Goal: Check status: Check status

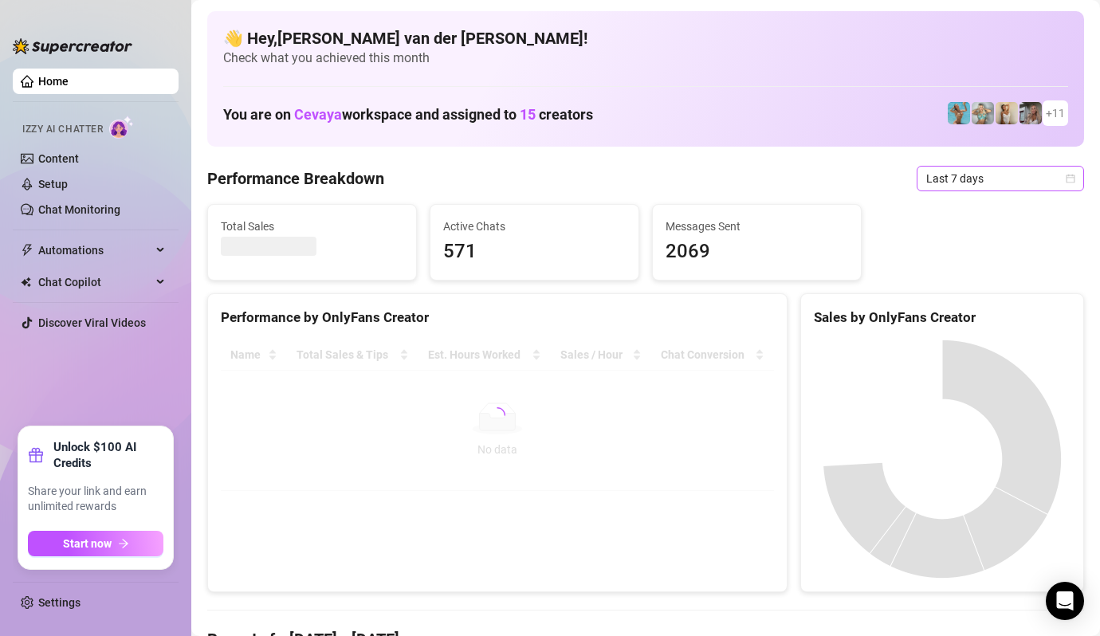
click at [1072, 173] on span "Last 7 days" at bounding box center [1000, 179] width 148 height 24
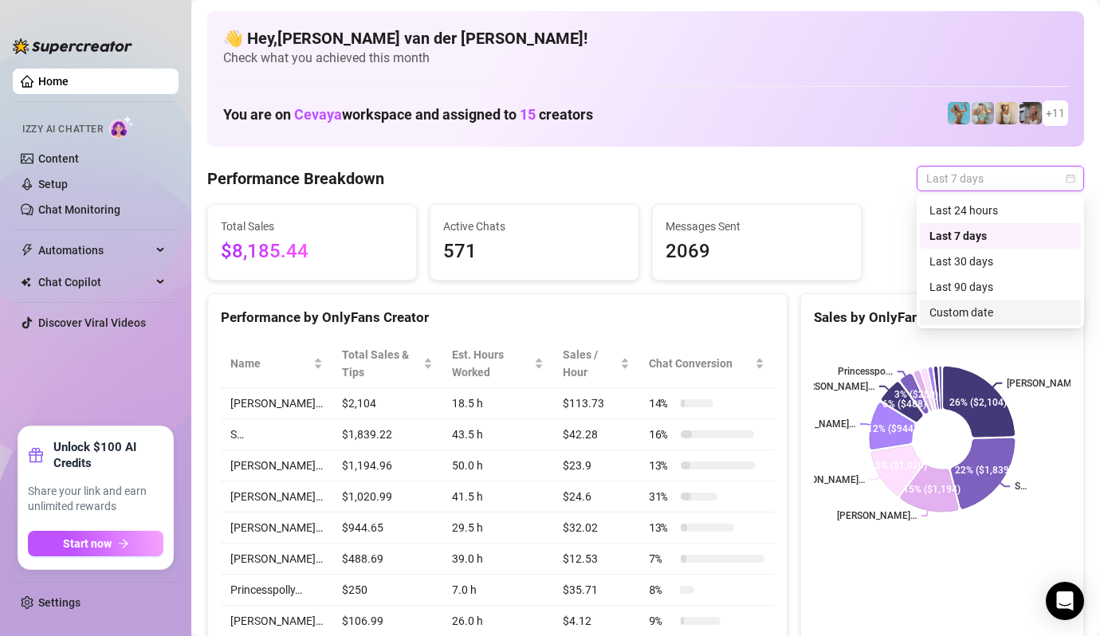
click at [965, 312] on div "Custom date" at bounding box center [1000, 313] width 142 height 18
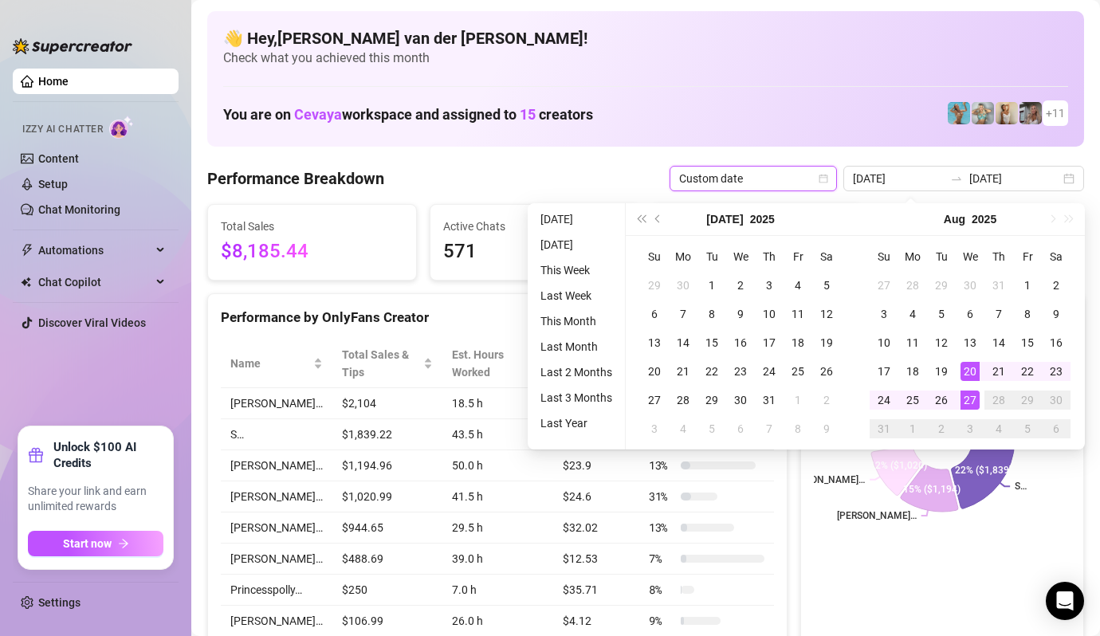
type input "[DATE]"
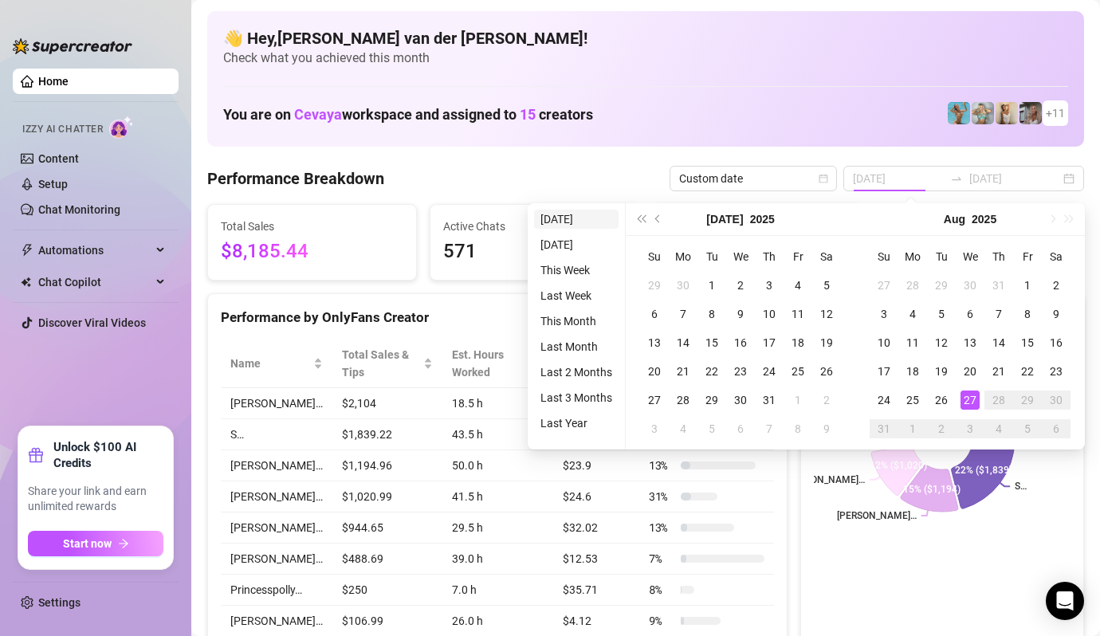
click at [573, 218] on li "[DATE]" at bounding box center [576, 219] width 84 height 19
type input "[DATE]"
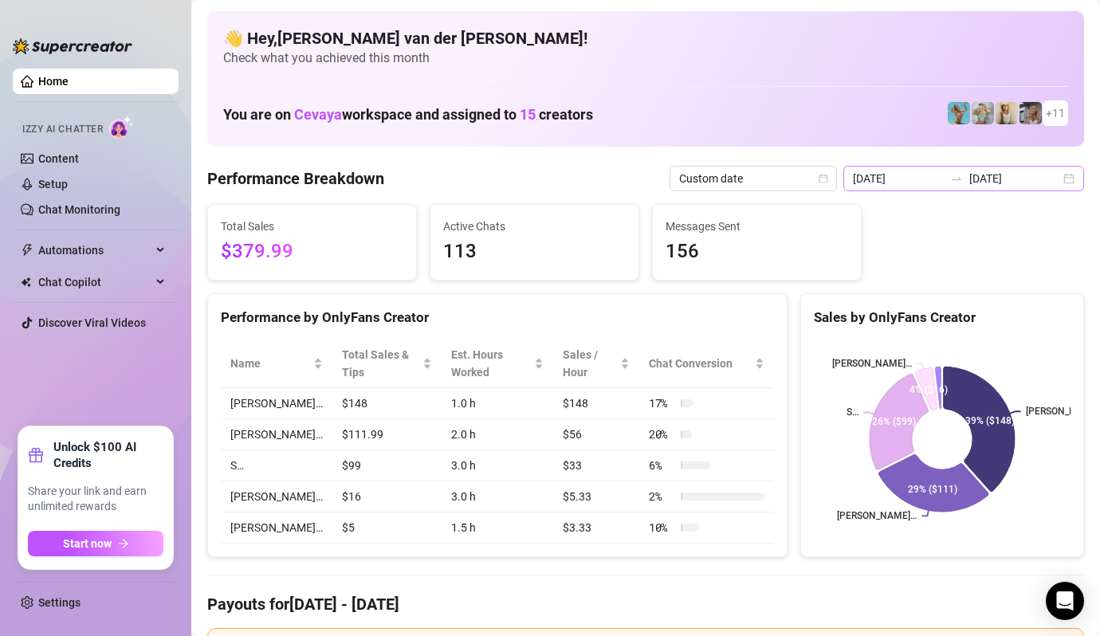
click at [1066, 180] on div "[DATE] [DATE]" at bounding box center [963, 179] width 241 height 26
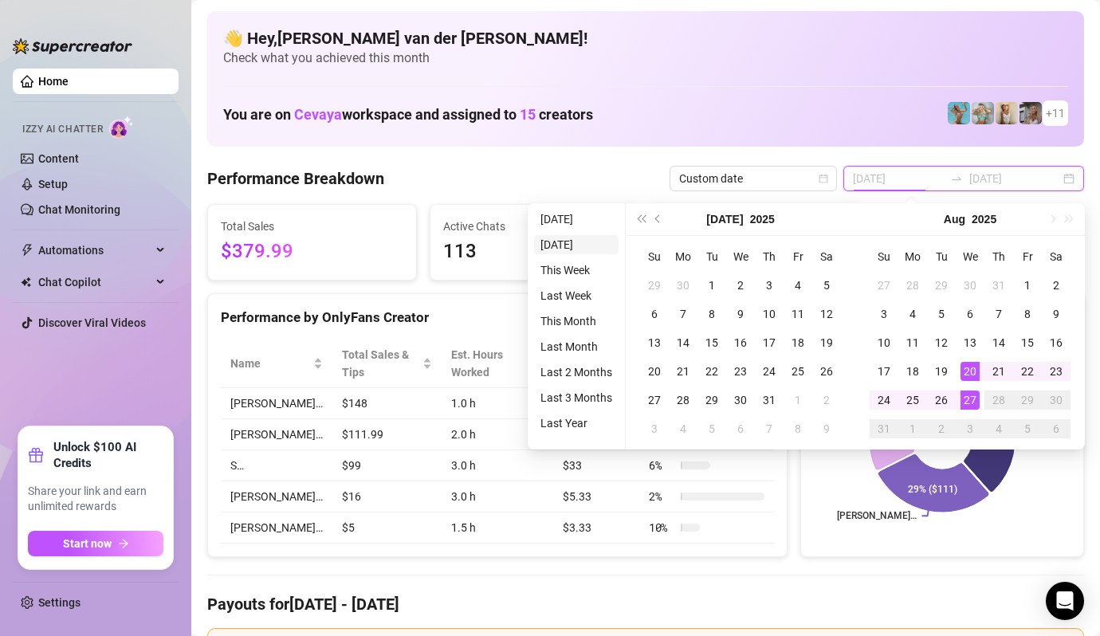
type input "[DATE]"
click at [567, 244] on li "[DATE]" at bounding box center [576, 244] width 84 height 19
type input "[DATE]"
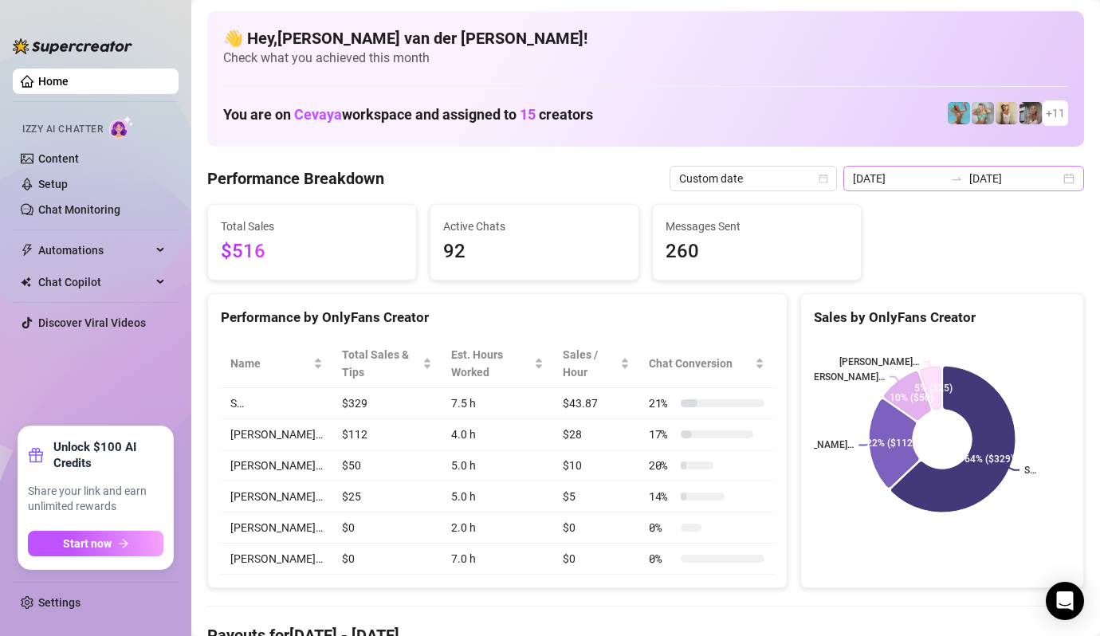
click at [1064, 178] on div "[DATE] [DATE]" at bounding box center [963, 179] width 241 height 26
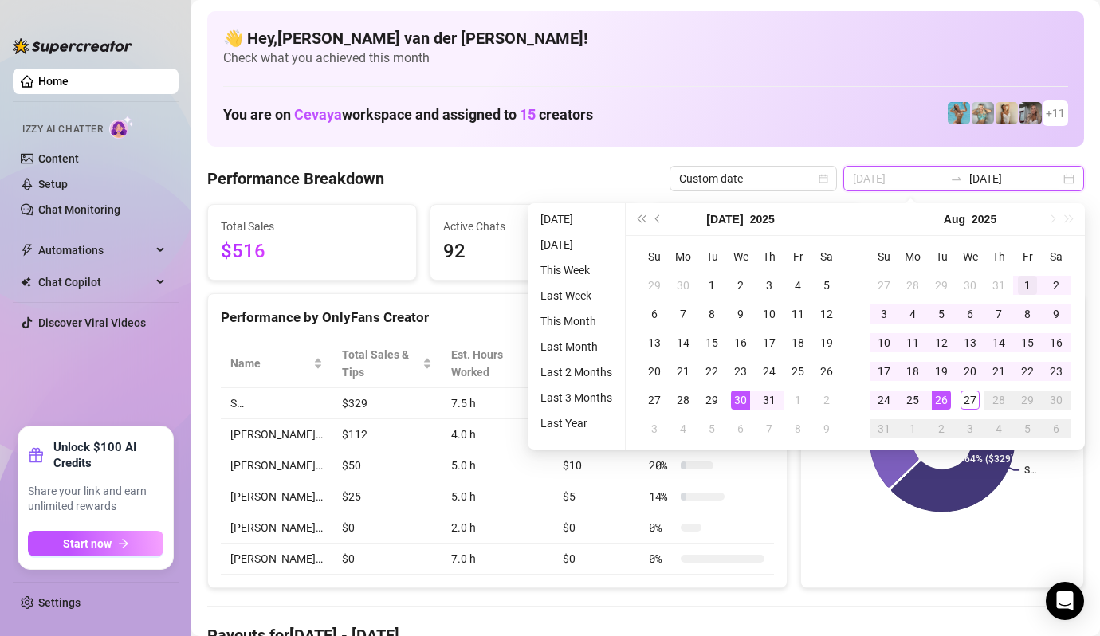
type input "[DATE]"
click at [1031, 284] on div "1" at bounding box center [1027, 285] width 19 height 19
type input "[DATE]"
click at [963, 401] on div "27" at bounding box center [969, 400] width 19 height 19
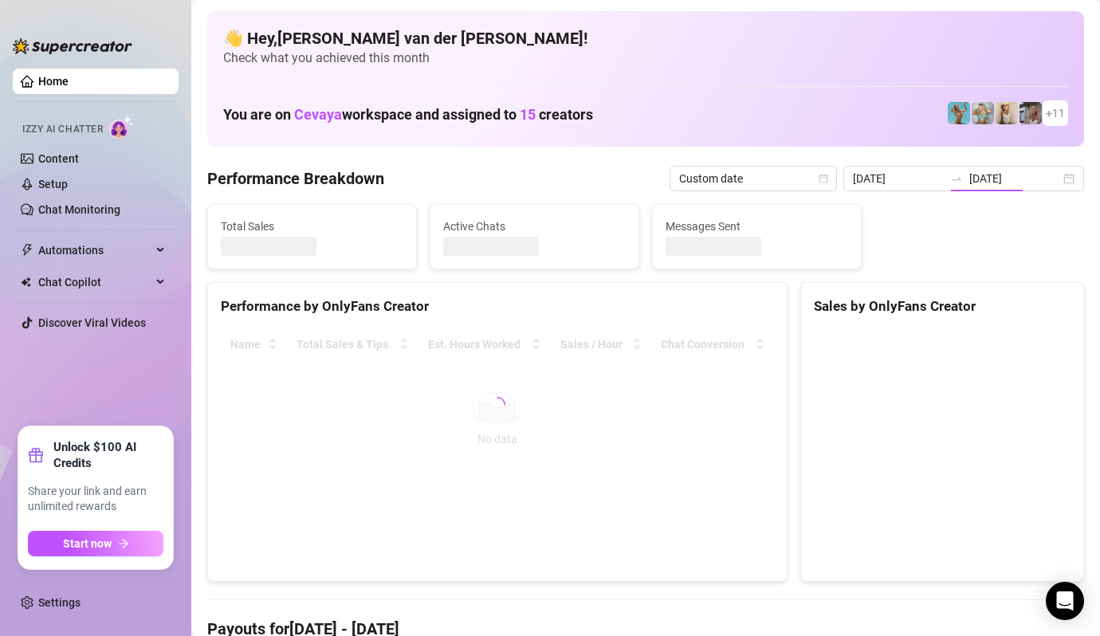
type input "[DATE]"
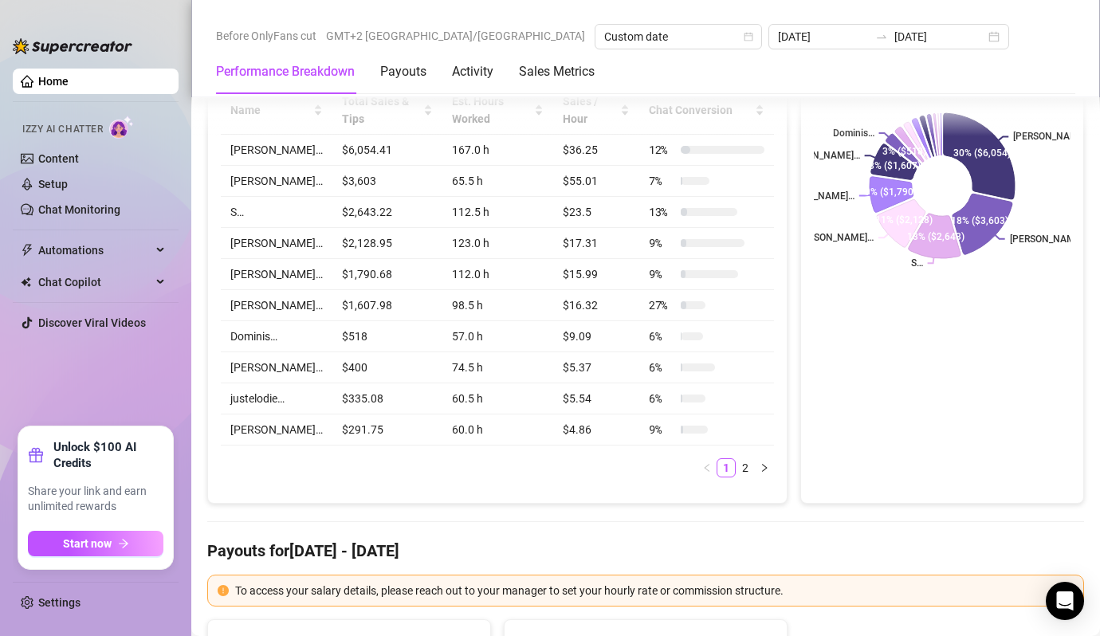
scroll to position [250, 0]
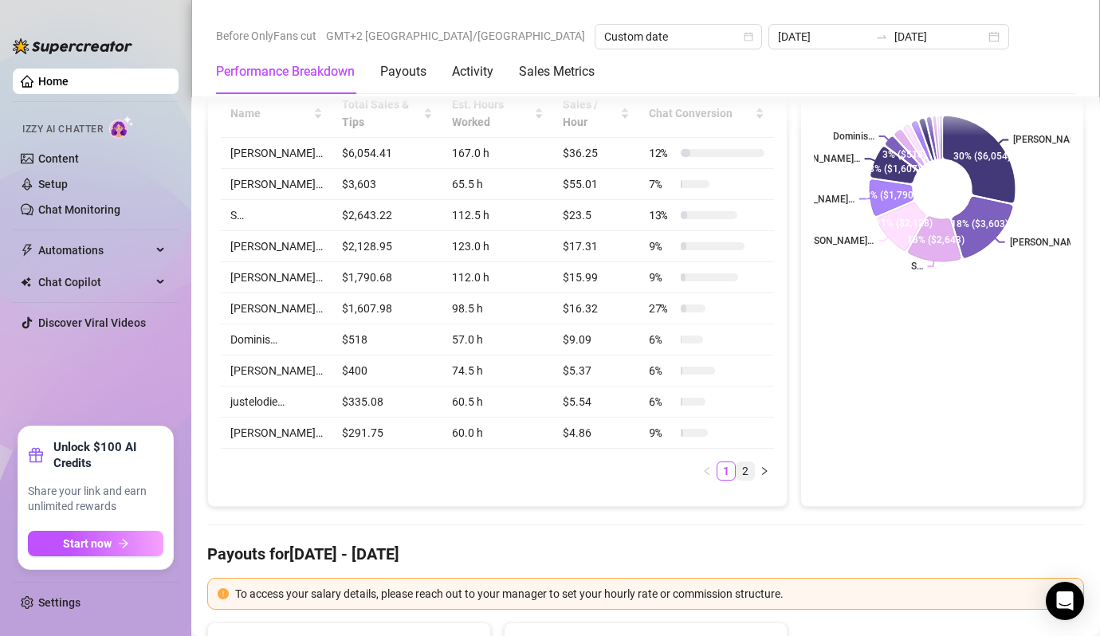
click at [743, 462] on link "2" at bounding box center [745, 471] width 18 height 18
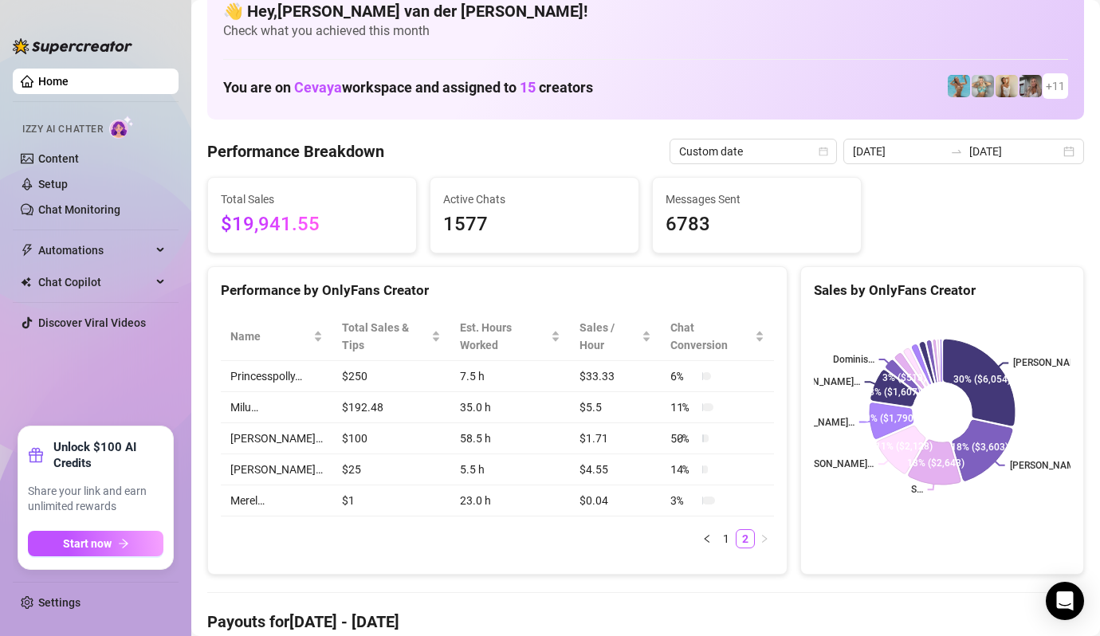
scroll to position [0, 0]
